Goal: Communication & Community: Answer question/provide support

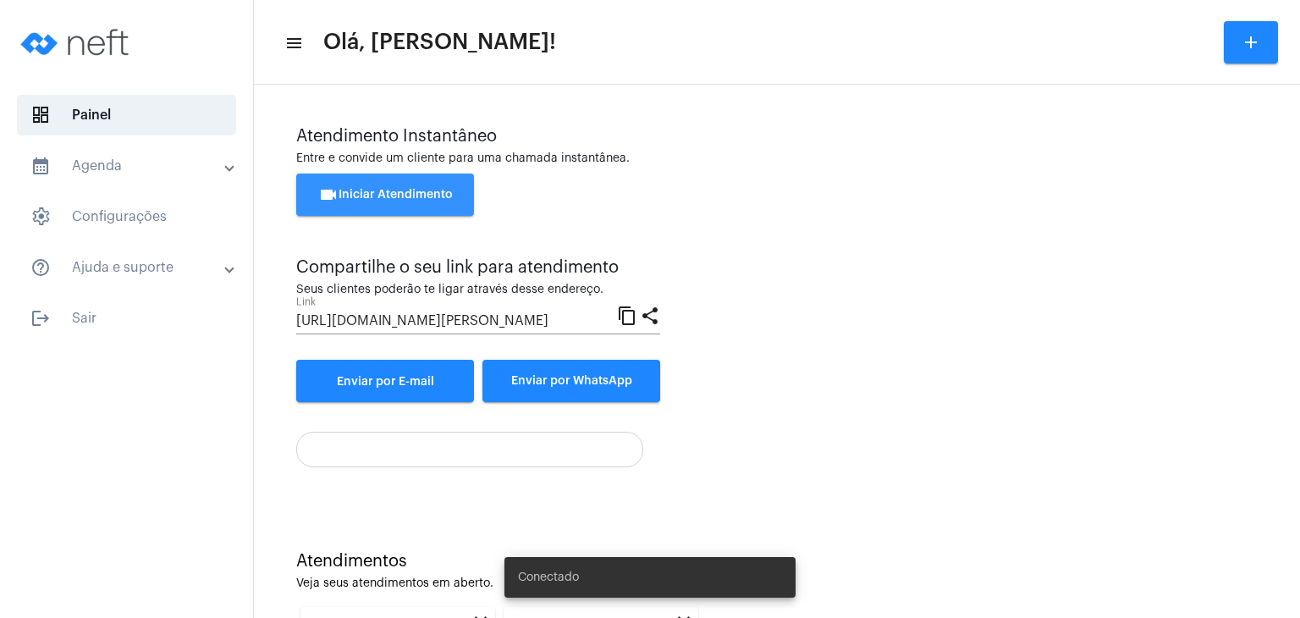
click at [429, 188] on button "videocam Iniciar Atendimento" at bounding box center [385, 194] width 178 height 42
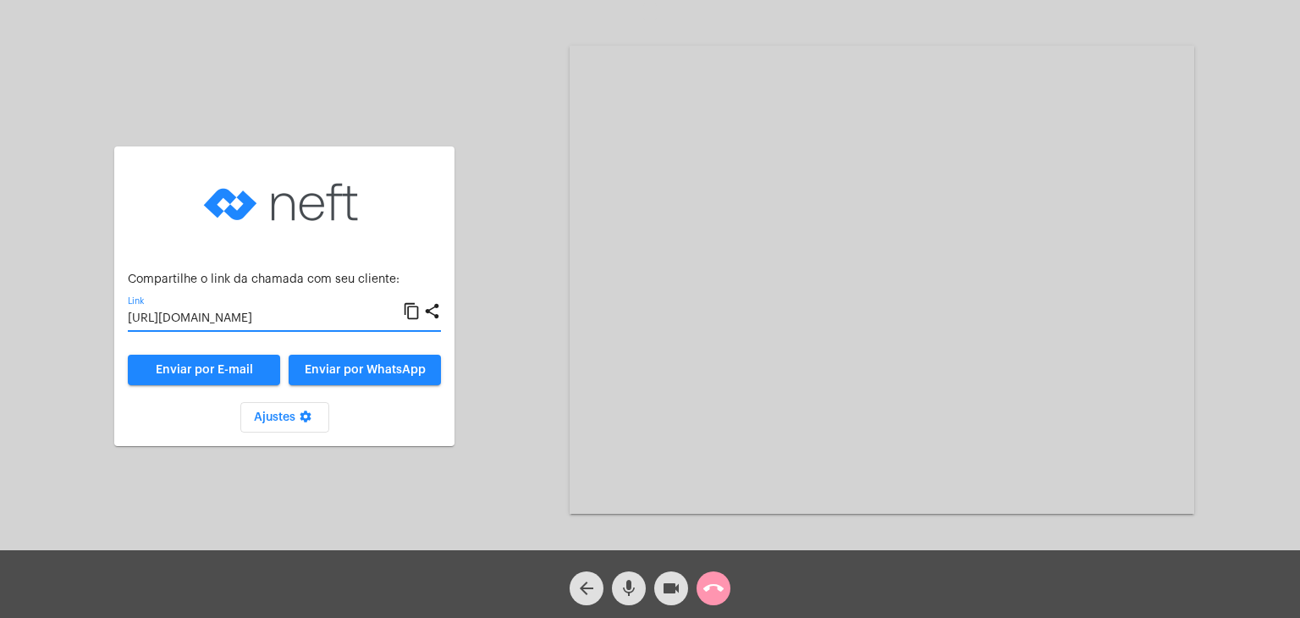
click at [247, 321] on input "[URL][DOMAIN_NAME]" at bounding box center [265, 319] width 275 height 14
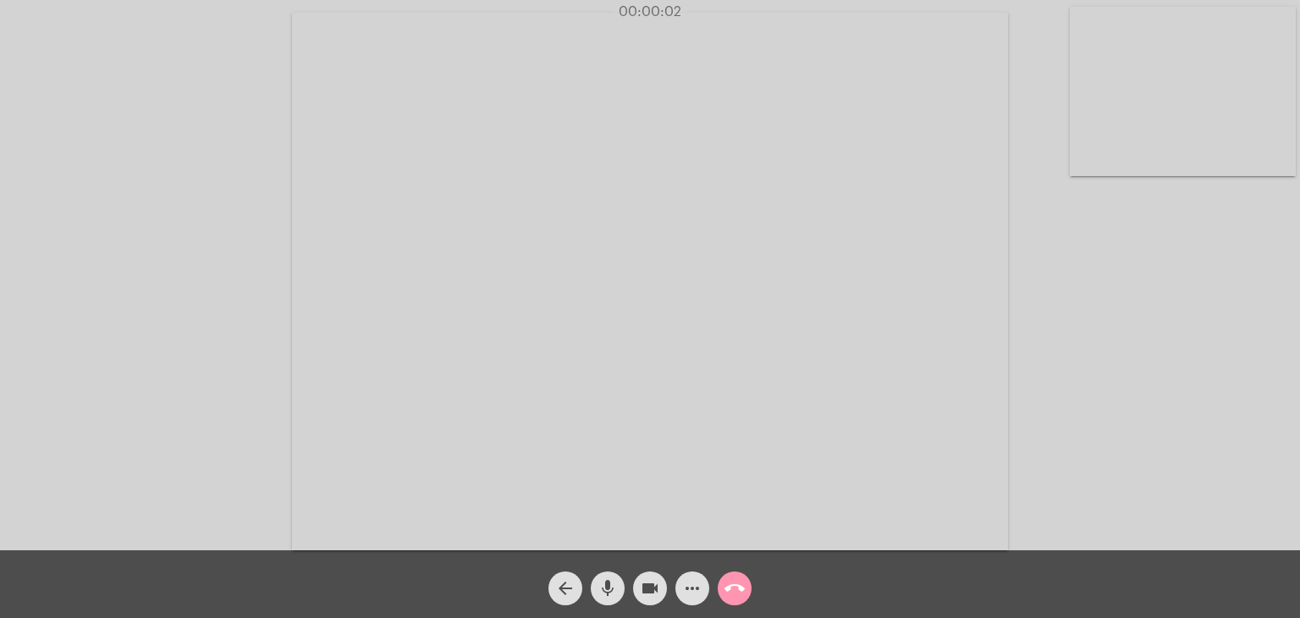
click at [1170, 136] on video at bounding box center [1183, 91] width 226 height 169
click at [1032, 179] on video at bounding box center [823, 279] width 716 height 537
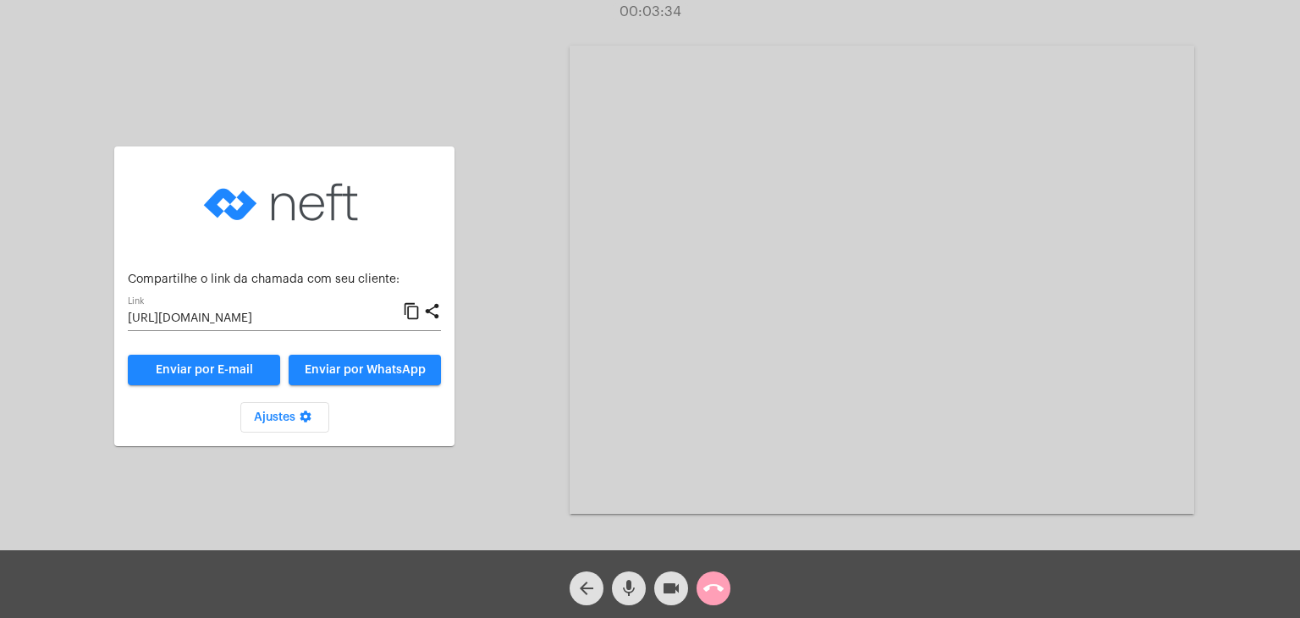
click at [721, 597] on mat-icon "call_end" at bounding box center [713, 588] width 20 height 20
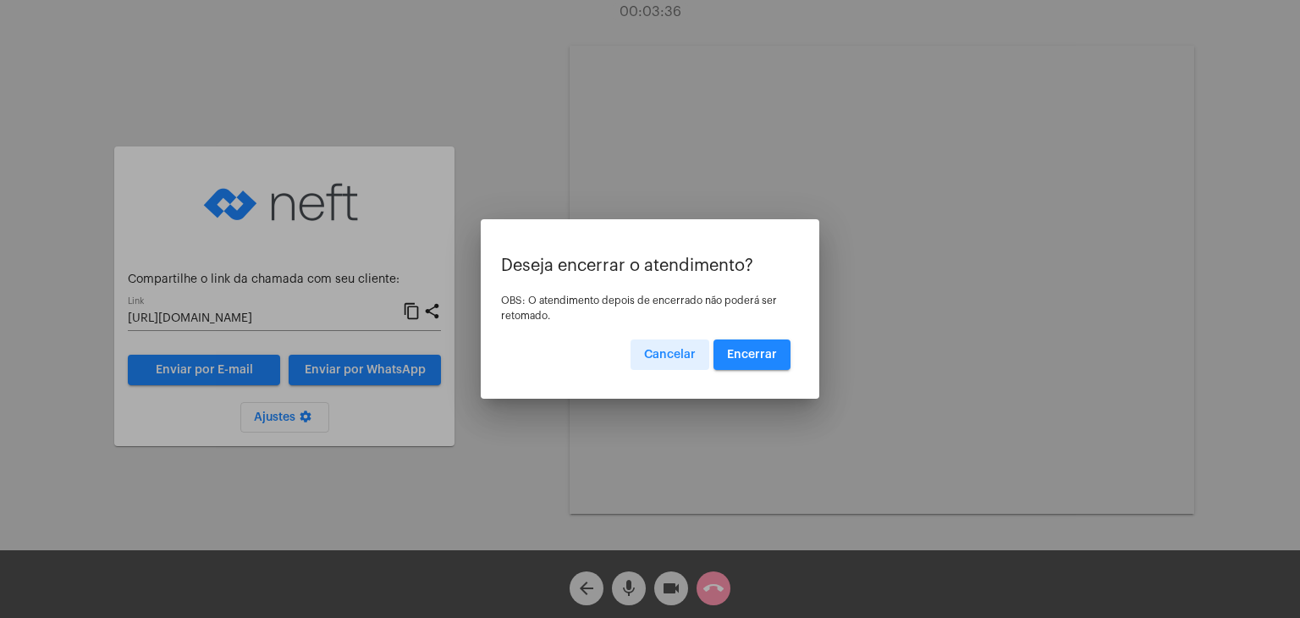
click at [751, 358] on span "Encerrar" at bounding box center [752, 355] width 50 height 12
